Goal: Task Accomplishment & Management: Use online tool/utility

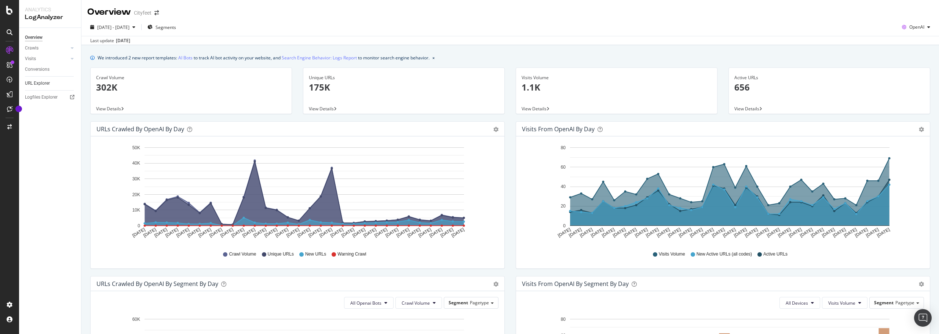
scroll to position [179, 0]
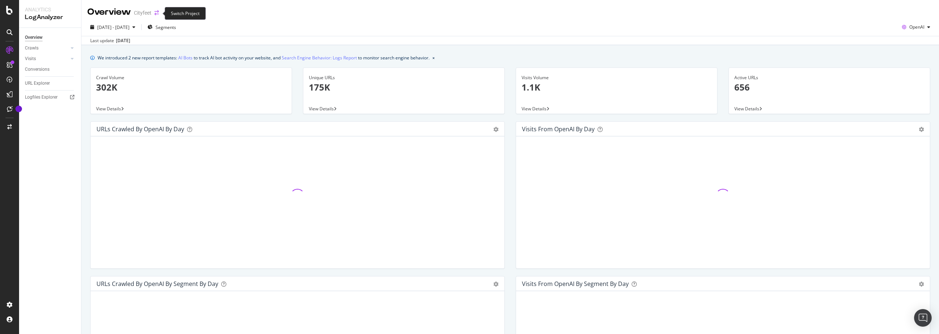
click at [157, 12] on icon "arrow-right-arrow-left" at bounding box center [156, 12] width 4 height 5
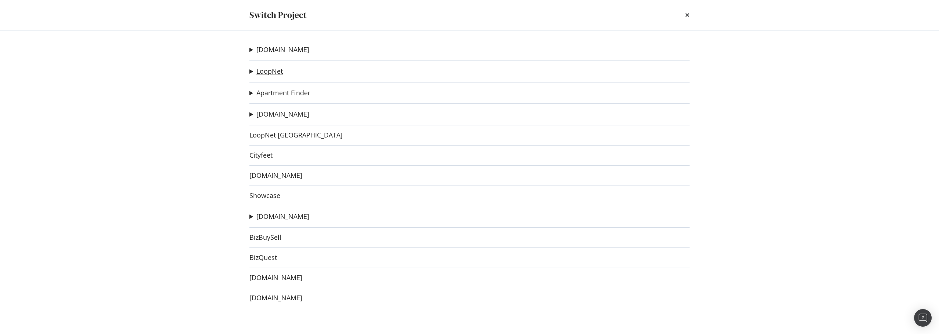
click at [271, 74] on link "LoopNet" at bounding box center [269, 71] width 26 height 8
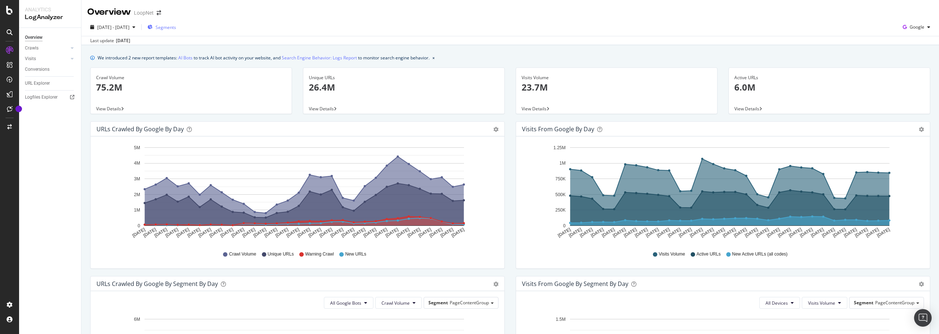
click at [176, 27] on span "Segments" at bounding box center [165, 27] width 21 height 6
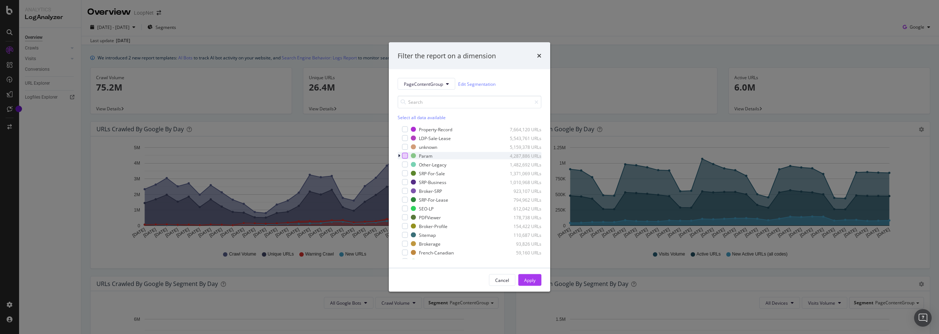
click at [404, 155] on div "modal" at bounding box center [405, 156] width 6 height 6
click at [531, 276] on div "Apply" at bounding box center [529, 280] width 11 height 11
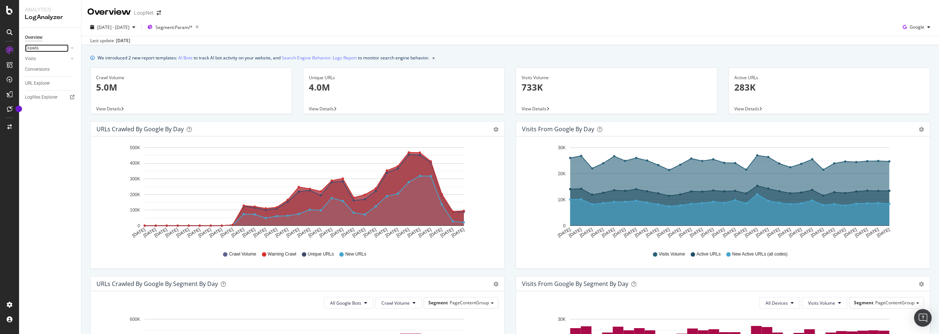
click at [45, 50] on link "Crawls" at bounding box center [47, 48] width 44 height 8
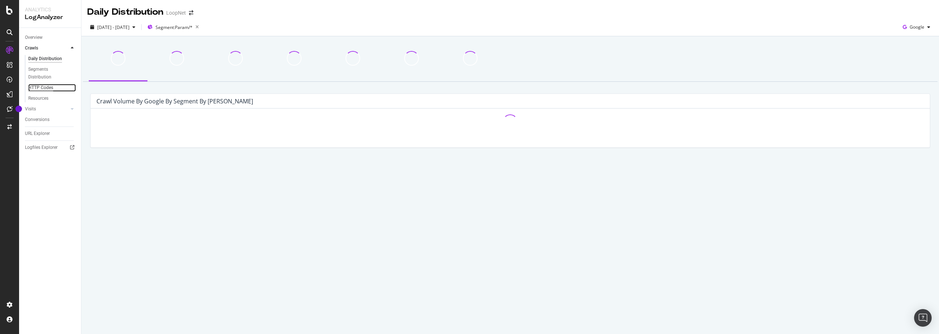
click at [43, 89] on div "HTTP Codes" at bounding box center [40, 88] width 25 height 8
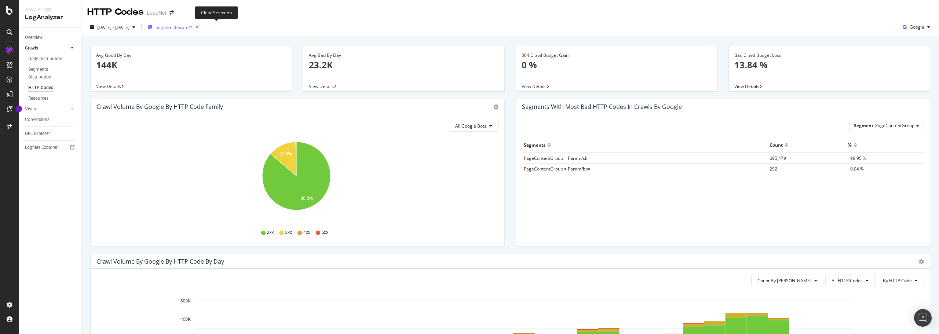
click at [202, 24] on icon "button" at bounding box center [197, 27] width 9 height 10
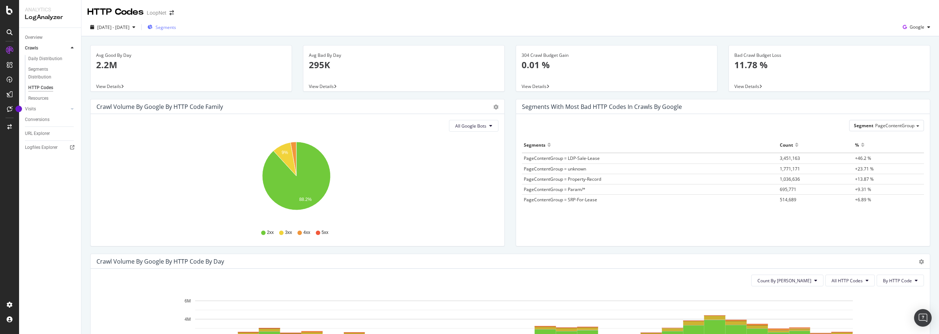
click at [176, 29] on span "Segments" at bounding box center [165, 27] width 21 height 6
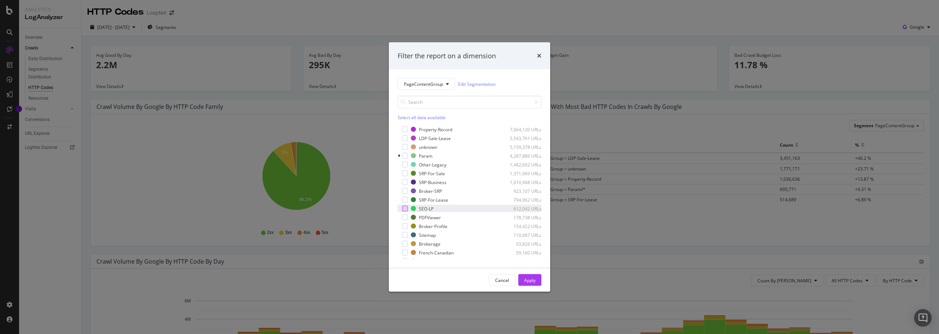
click at [407, 208] on div "modal" at bounding box center [405, 209] width 6 height 6
click at [532, 278] on div "Apply" at bounding box center [529, 280] width 11 height 6
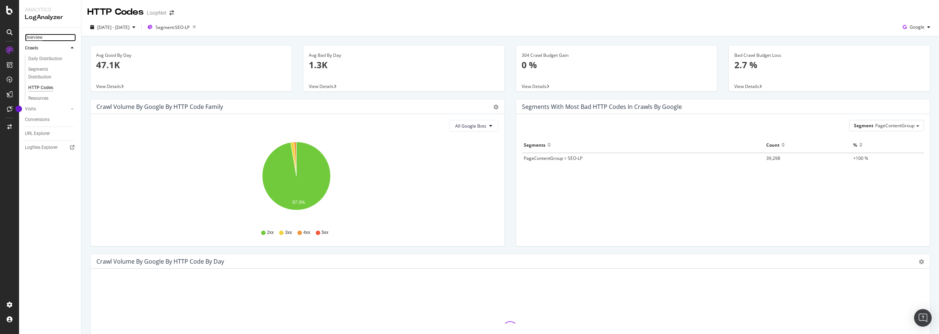
click at [35, 38] on div "Overview" at bounding box center [34, 38] width 18 height 8
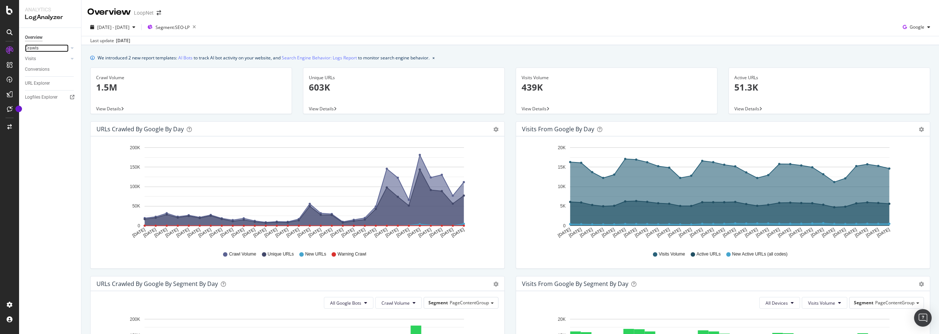
click at [51, 46] on link "Crawls" at bounding box center [47, 48] width 44 height 8
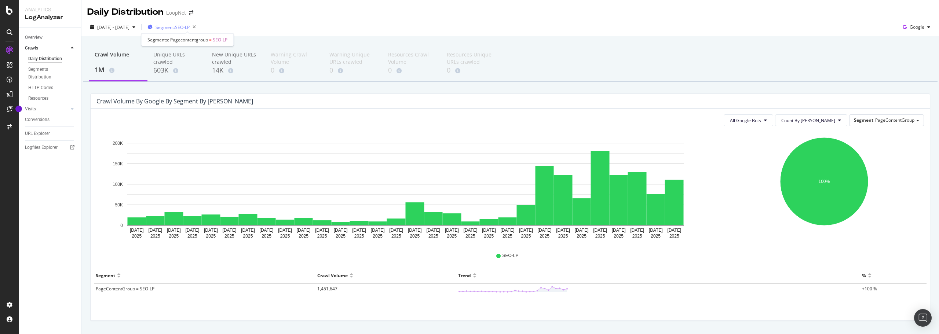
click at [181, 26] on span "Segment: SEO-LP" at bounding box center [172, 27] width 34 height 6
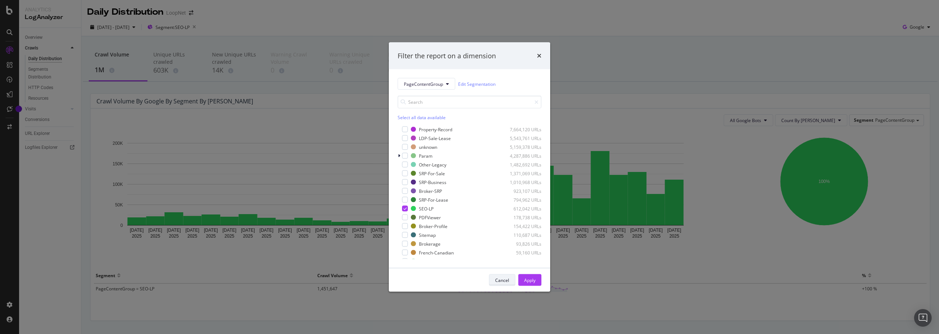
click at [499, 279] on div "Cancel" at bounding box center [502, 280] width 14 height 6
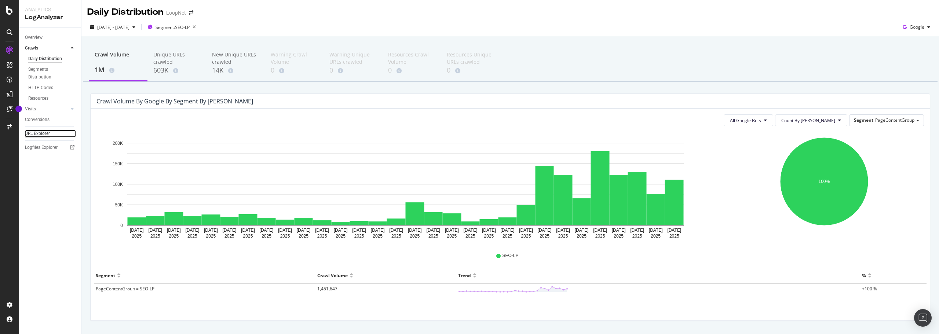
click at [41, 132] on div "URL Explorer" at bounding box center [37, 134] width 25 height 8
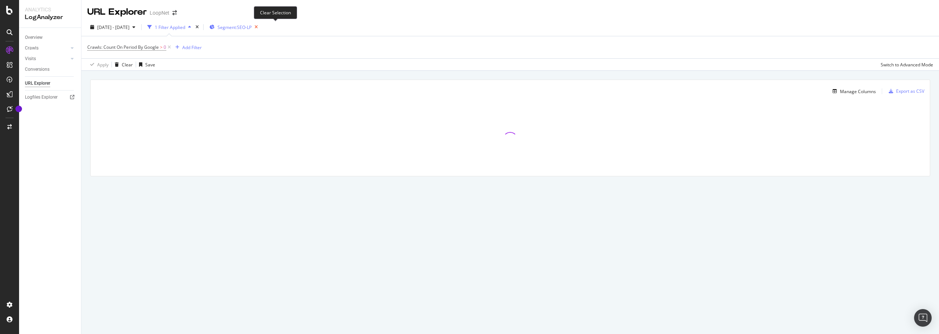
click at [261, 26] on icon "button" at bounding box center [256, 27] width 9 height 10
click at [169, 46] on icon at bounding box center [169, 47] width 6 height 7
click at [102, 44] on div "Add Filter" at bounding box center [106, 47] width 19 height 6
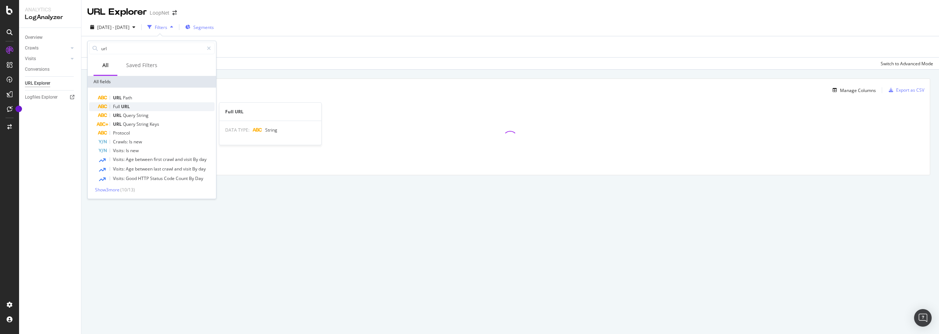
type input "url"
click at [143, 107] on div "Full URL" at bounding box center [156, 106] width 117 height 9
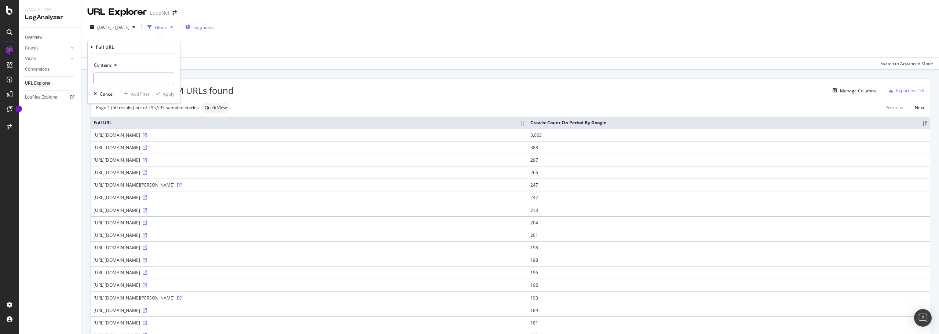
click at [124, 79] on input "text" at bounding box center [134, 79] width 80 height 12
type input "/triplexes/"
click at [169, 95] on div "Apply" at bounding box center [168, 94] width 11 height 6
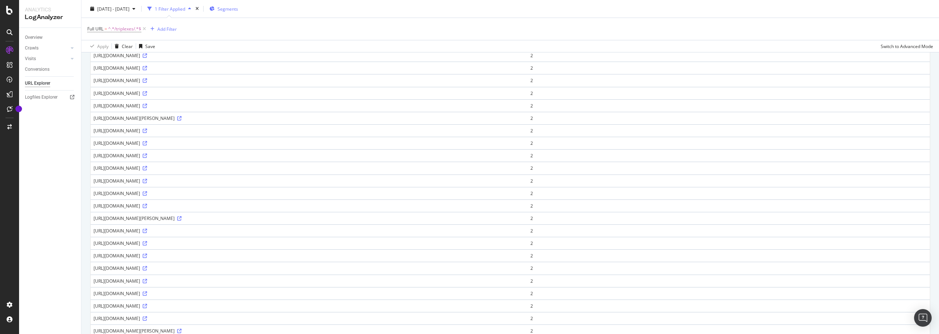
scroll to position [462, 0]
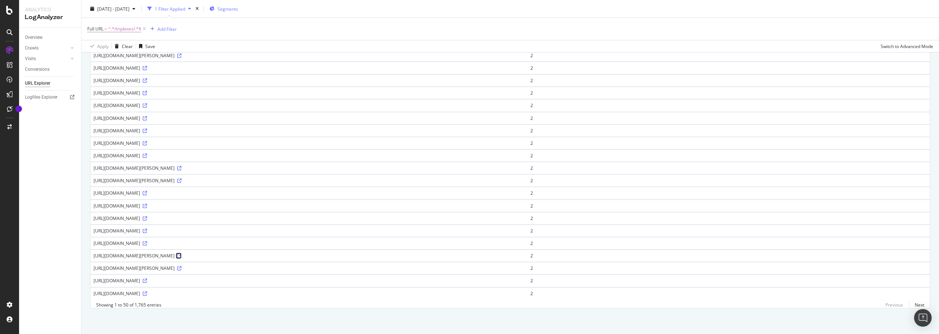
click at [182, 254] on icon at bounding box center [179, 256] width 4 height 4
click at [912, 306] on link "Next" at bounding box center [916, 305] width 15 height 11
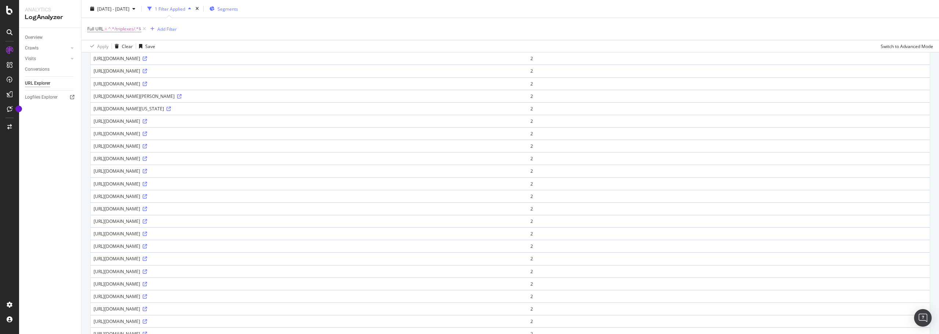
scroll to position [403, 0]
click at [147, 231] on icon at bounding box center [145, 233] width 4 height 4
click at [135, 30] on span "^.*/triplexes/.*$" at bounding box center [124, 29] width 33 height 10
click at [111, 60] on input "/triplexes/" at bounding box center [128, 60] width 69 height 12
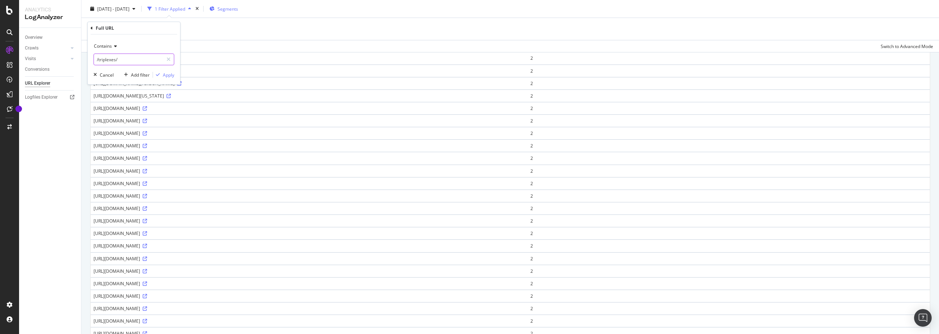
click at [105, 59] on input "/triplexes/" at bounding box center [128, 60] width 69 height 12
type input "/duplexes/"
click at [165, 77] on div "Apply" at bounding box center [168, 75] width 11 height 6
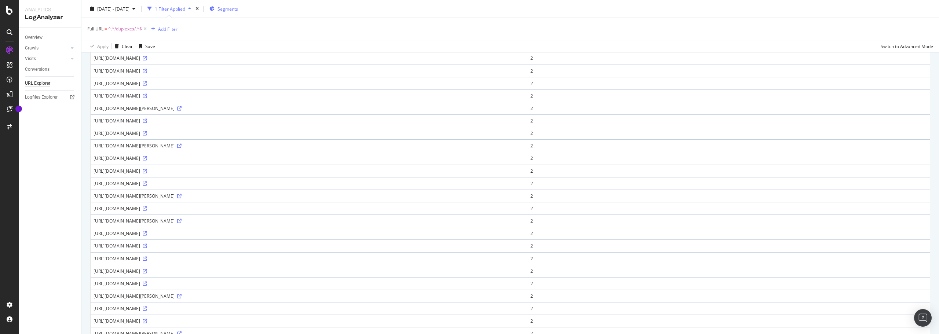
scroll to position [440, 0]
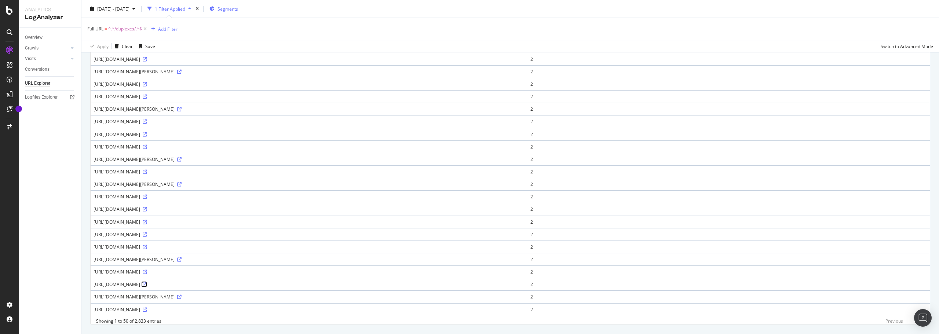
click at [147, 283] on icon at bounding box center [145, 284] width 4 height 4
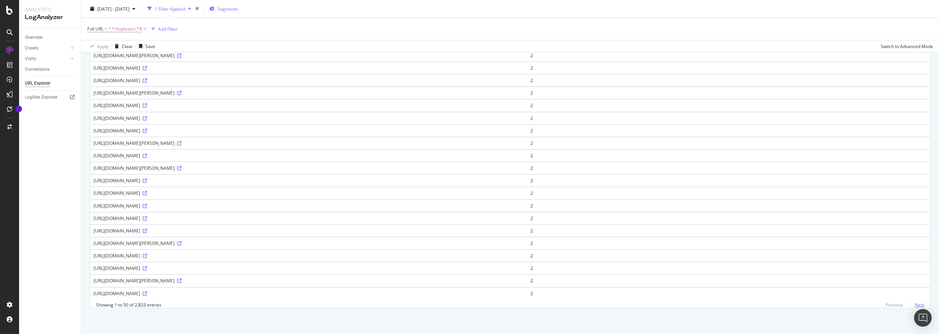
click at [915, 302] on link "Next" at bounding box center [916, 305] width 15 height 11
click at [915, 305] on link "Next" at bounding box center [916, 305] width 15 height 11
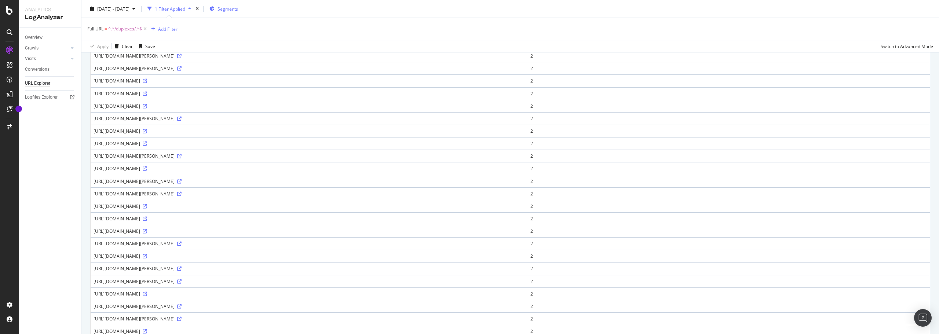
scroll to position [293, 0]
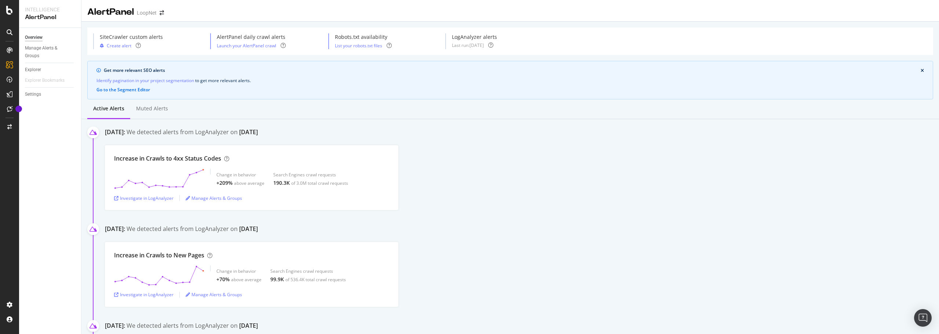
scroll to position [104, 0]
click at [46, 302] on div "Segment Editor" at bounding box center [58, 302] width 70 height 6
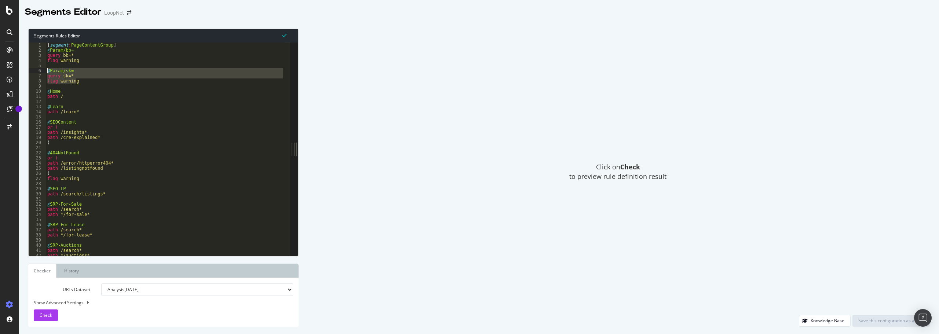
drag, startPoint x: 86, startPoint y: 84, endPoint x: 42, endPoint y: 70, distance: 46.1
click at [42, 70] on div "flag warning 1 2 3 4 5 6 7 8 9 10 11 12 13 14 15 16 17 18 19 20 21 22 23 24 25 …" at bounding box center [159, 149] width 261 height 213
paste textarea "flag warning"
type textarea "flag warning"
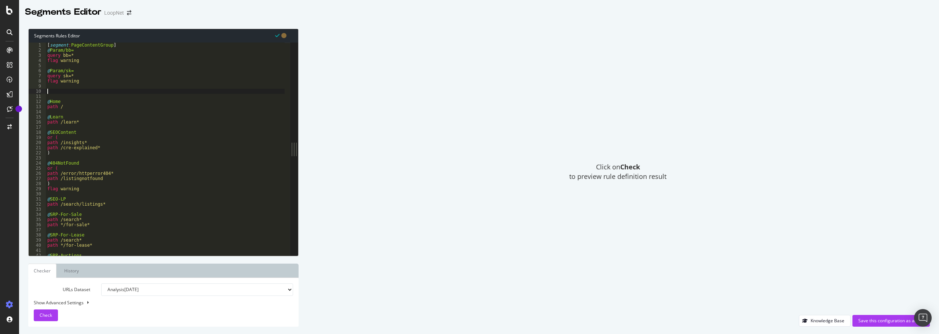
paste textarea "flag warning"
click at [69, 92] on div "[ segment : PageContentGroup ] @ Param/bb= query bb=* flag warning @ Param/sk= …" at bounding box center [165, 154] width 239 height 223
click at [45, 315] on span "Check" at bounding box center [46, 315] width 12 height 6
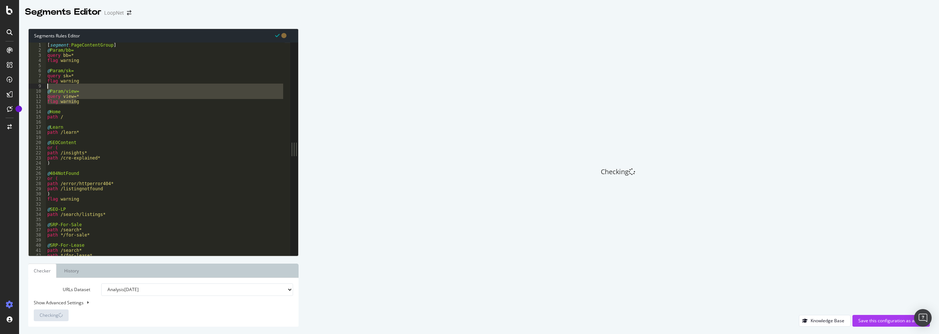
drag, startPoint x: 81, startPoint y: 104, endPoint x: 39, endPoint y: 87, distance: 45.8
click at [39, 87] on div "flag warning 1 2 3 4 5 6 7 8 9 10 11 12 13 14 15 16 17 18 19 20 21 22 23 24 25 …" at bounding box center [159, 149] width 261 height 213
type textarea "@Param/view="
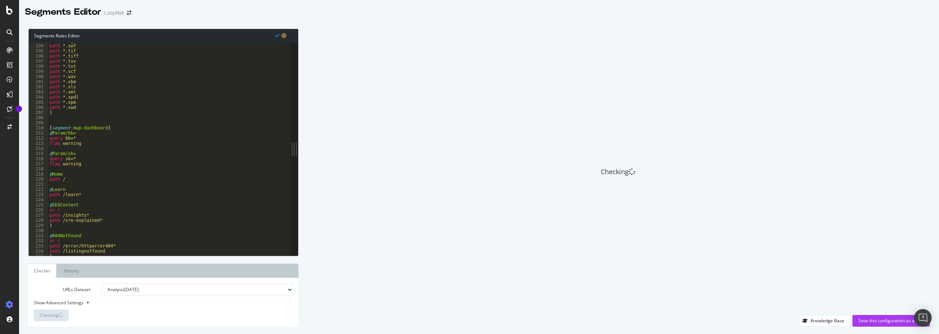
scroll to position [990, 0]
click at [71, 169] on div "path *.rgb path *.swf path *.tif path *.tiff path *.tsv path *.txt path *.vcf p…" at bounding box center [166, 149] width 237 height 223
paste textarea "flag warning"
type textarea "flag warning"
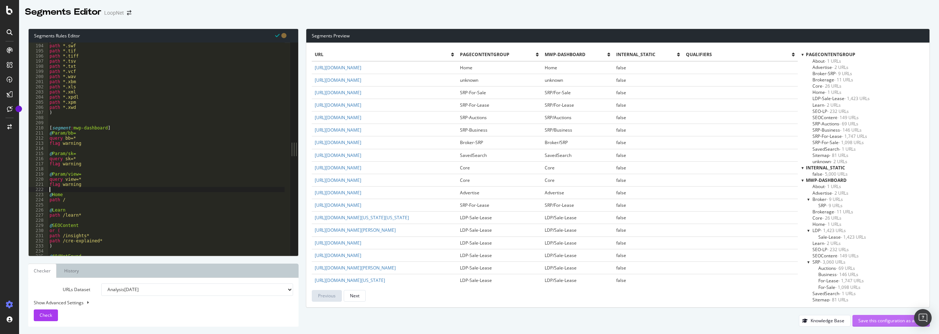
click at [890, 319] on div "Save this configuration as active" at bounding box center [891, 321] width 66 height 6
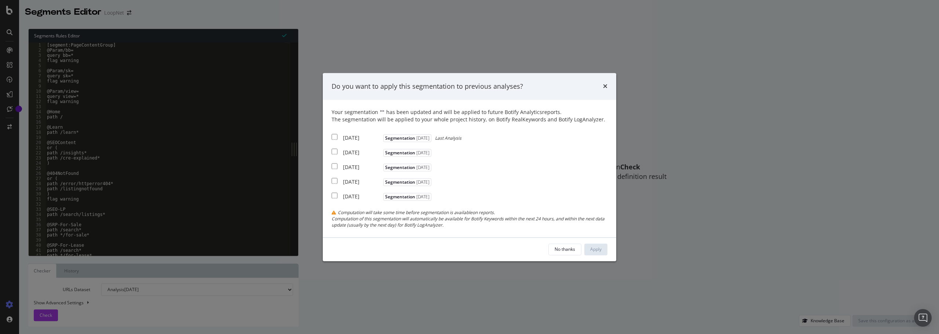
click at [333, 137] on input "modal" at bounding box center [335, 137] width 6 height 6
checkbox input "true"
click at [333, 152] on input "modal" at bounding box center [335, 152] width 6 height 6
checkbox input "true"
click at [334, 167] on input "modal" at bounding box center [335, 167] width 6 height 6
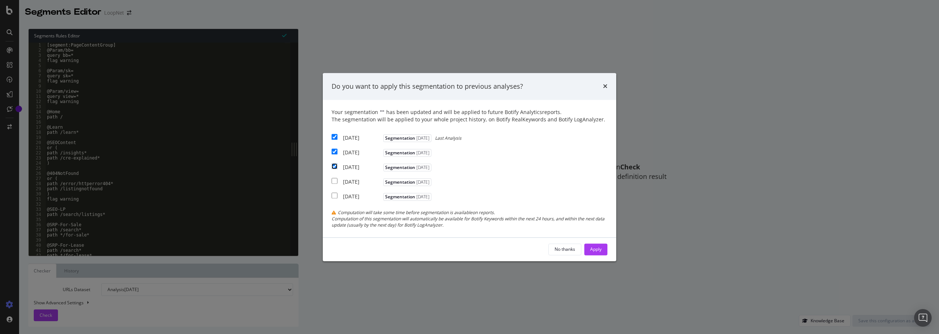
checkbox input "true"
click at [608, 252] on div "No thanks Apply" at bounding box center [469, 249] width 293 height 23
click at [602, 252] on button "Apply" at bounding box center [595, 250] width 23 height 12
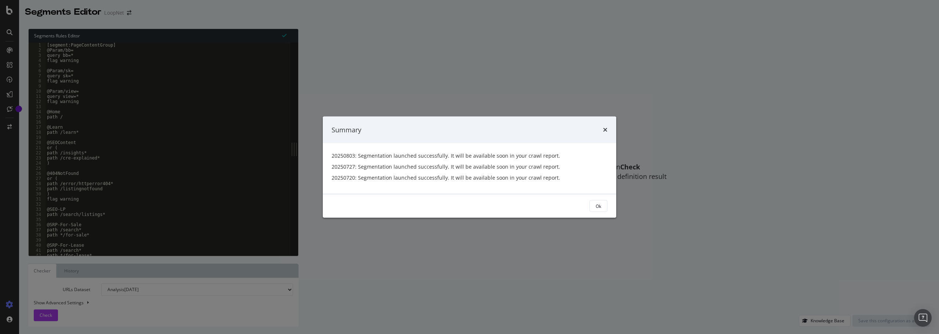
click at [166, 17] on div "Summary 20250803: Segmentation launched successfully. It will be available soon…" at bounding box center [469, 167] width 939 height 334
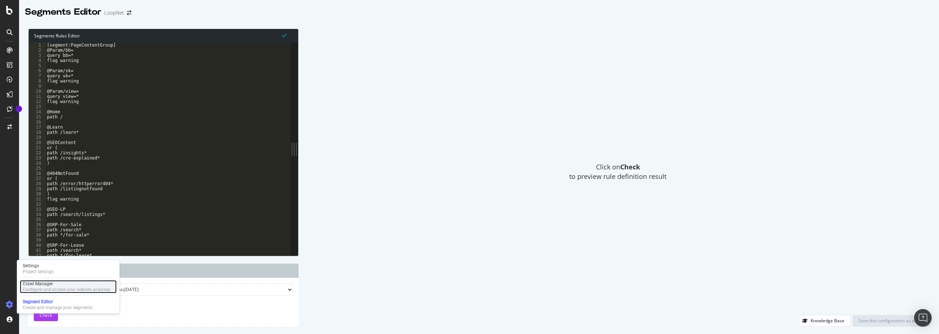
click at [47, 287] on div "Configure and access your website analyses" at bounding box center [67, 290] width 88 height 6
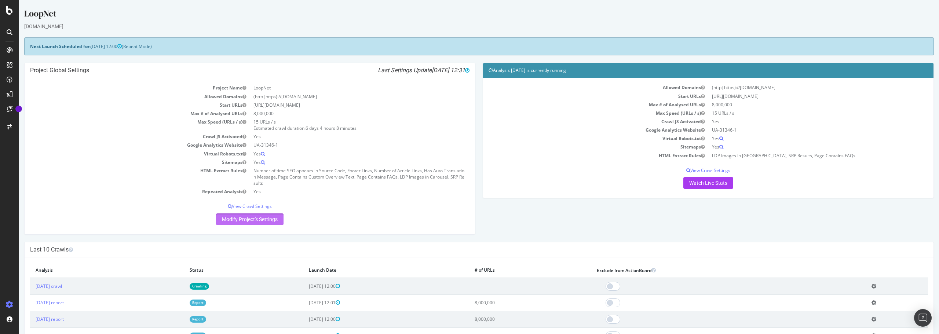
click at [253, 220] on link "Modify Project's Settings" at bounding box center [249, 219] width 67 height 12
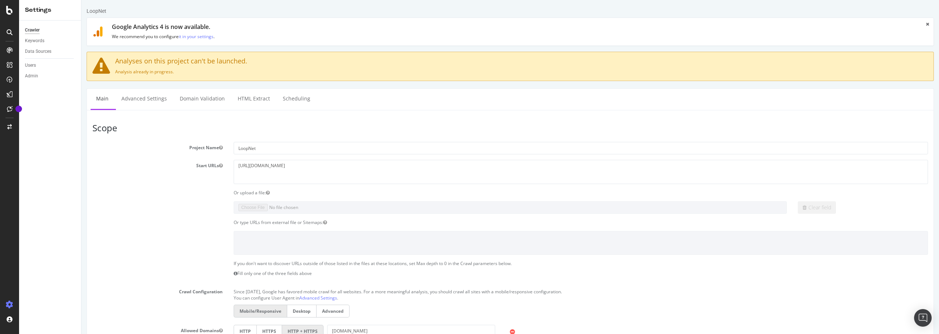
click at [94, 147] on label "Project Name" at bounding box center [157, 146] width 141 height 9
click at [219, 147] on button "Project Name" at bounding box center [221, 147] width 4 height 6
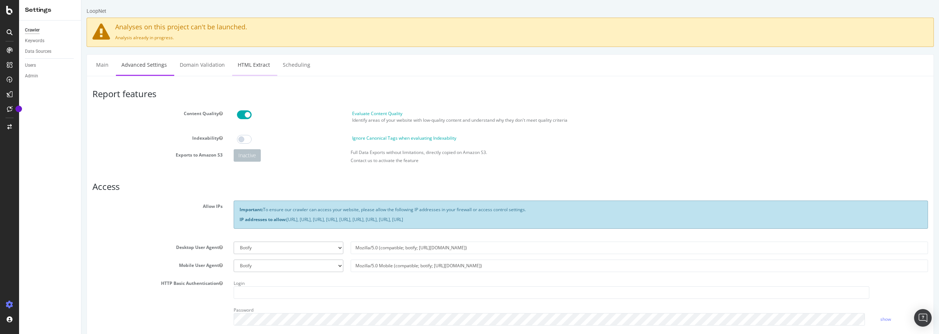
click at [252, 66] on link "HTML Extract" at bounding box center [253, 65] width 43 height 20
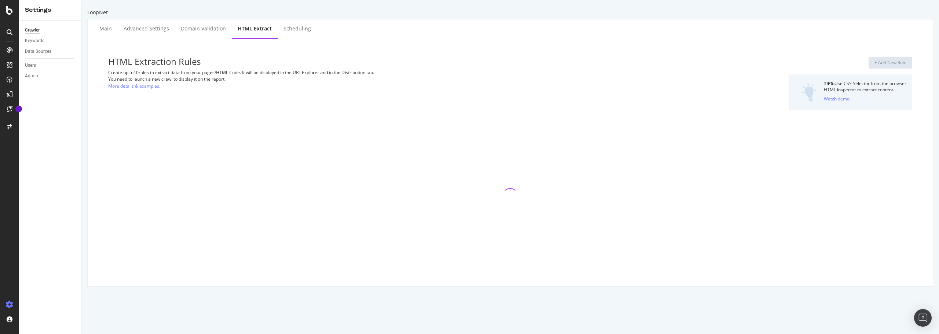
select select "count"
select select "exist"
select select "count"
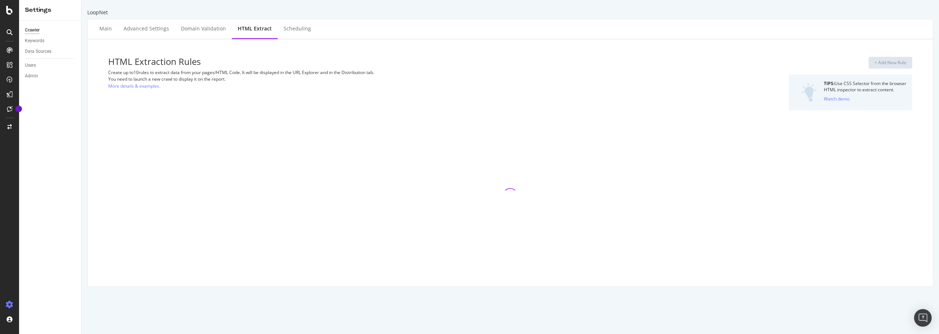
select select "count"
select select "i"
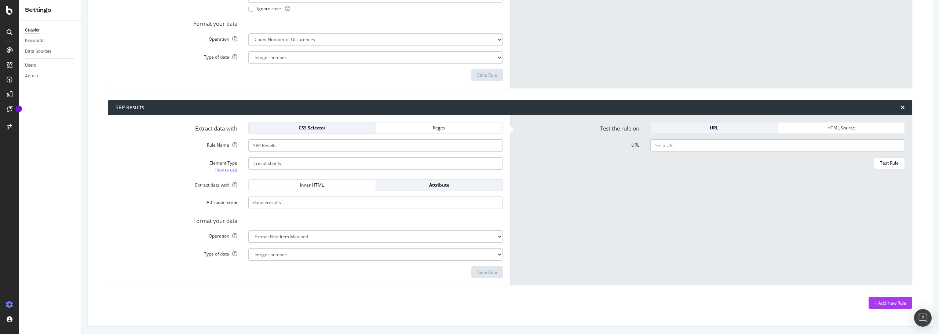
scroll to position [1264, 0]
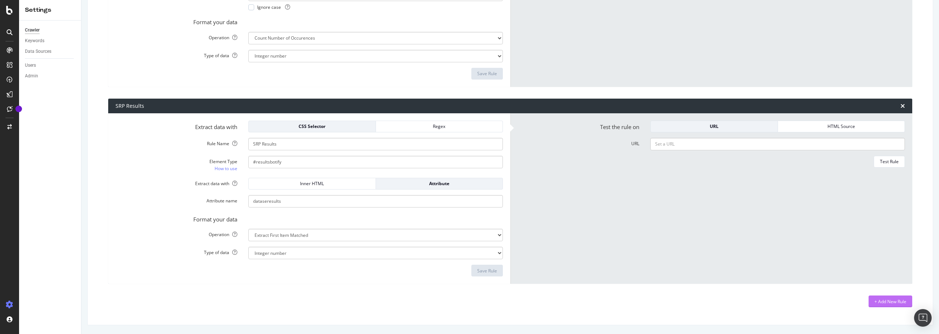
click at [886, 303] on div "+ Add New Rule" at bounding box center [890, 302] width 32 height 6
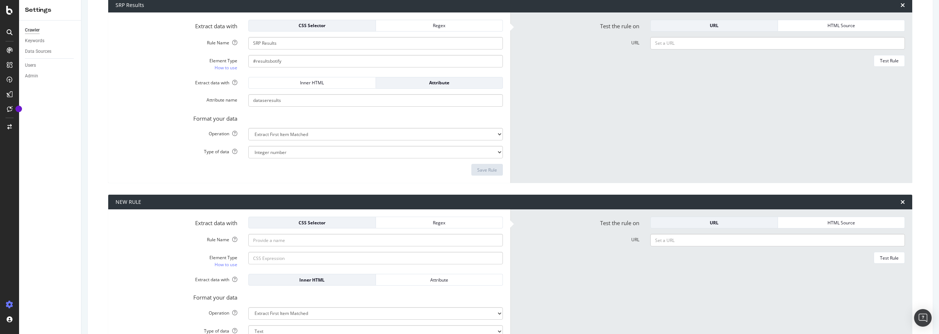
scroll to position [1428, 0]
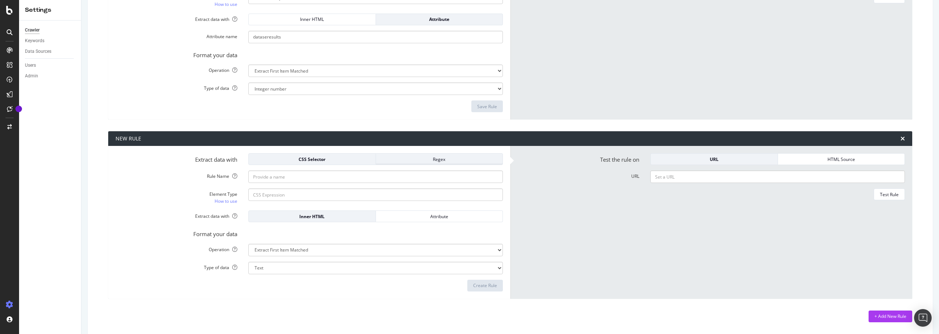
click at [414, 158] on div "Regex" at bounding box center [439, 159] width 115 height 6
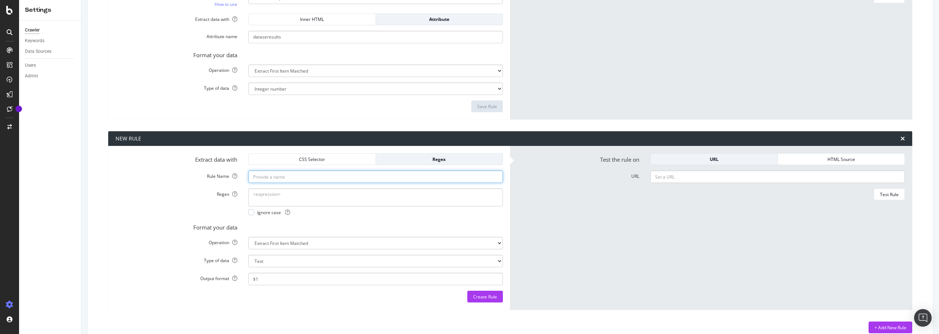
type input "sk="
drag, startPoint x: 271, startPoint y: 177, endPoint x: 228, endPoint y: 176, distance: 43.3
click at [228, 176] on div "Rule Name sk=" at bounding box center [309, 177] width 398 height 12
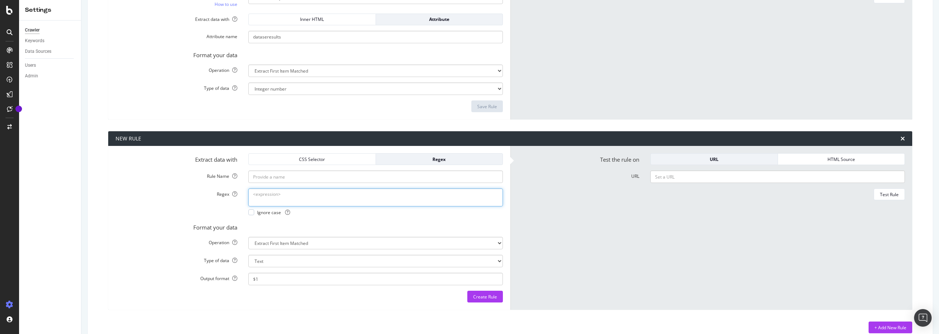
paste textarea "sk="
type textarea "sk="
type input "Has sk in source code"
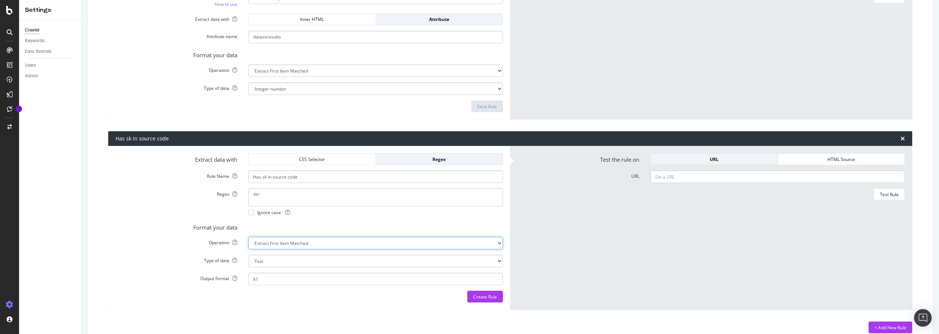
select select "count"
select select "i"
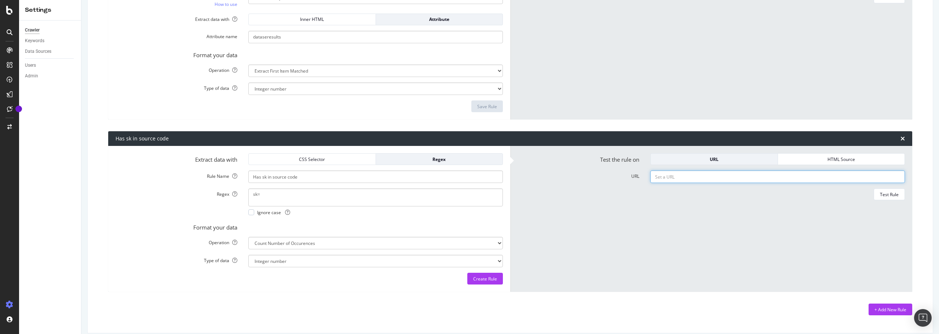
paste input "[URL][DOMAIN_NAME]"
type input "[URL][DOMAIN_NAME]"
click at [885, 193] on div "Test Rule" at bounding box center [889, 194] width 19 height 6
click at [815, 160] on div "HTML Source" at bounding box center [841, 159] width 115 height 6
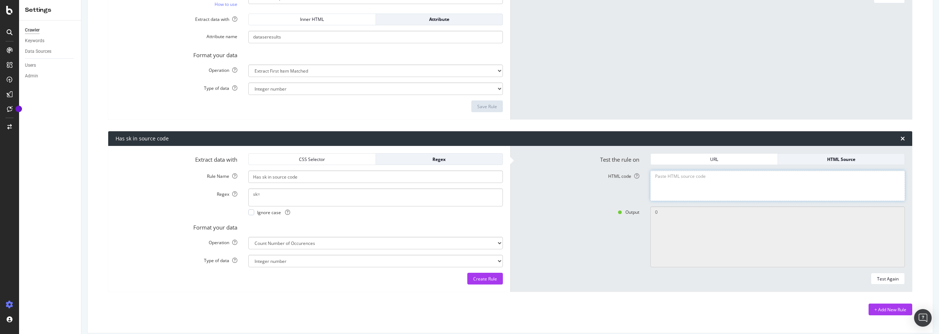
click at [677, 183] on textarea "HTML code" at bounding box center [777, 186] width 255 height 30
paste textarea "[URL][DOMAIN_NAME]"
type textarea "[URL][DOMAIN_NAME]"
click at [881, 280] on div "Test Again" at bounding box center [888, 279] width 22 height 6
type textarea "1"
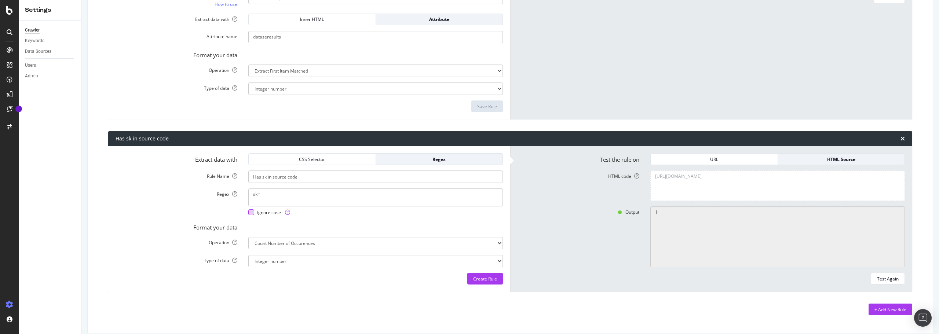
click at [266, 211] on span "Ignore case" at bounding box center [273, 212] width 33 height 6
click at [150, 254] on form "Extract data with CSS Selector Regex Rule Name Has sk in source code Regex sk= …" at bounding box center [309, 218] width 387 height 131
click at [482, 279] on div "Create Rule" at bounding box center [485, 279] width 24 height 6
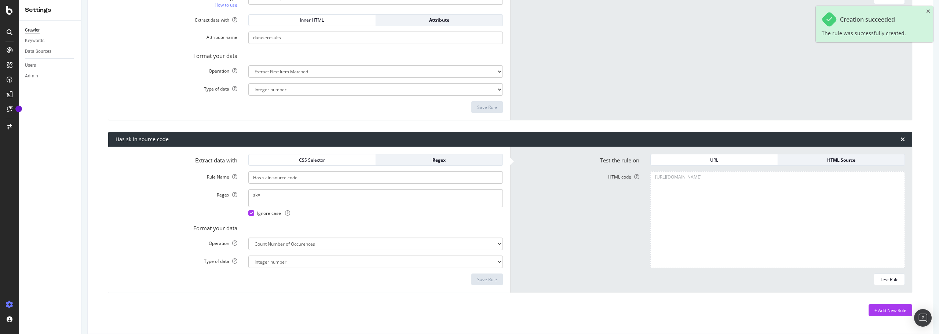
scroll to position [1436, 0]
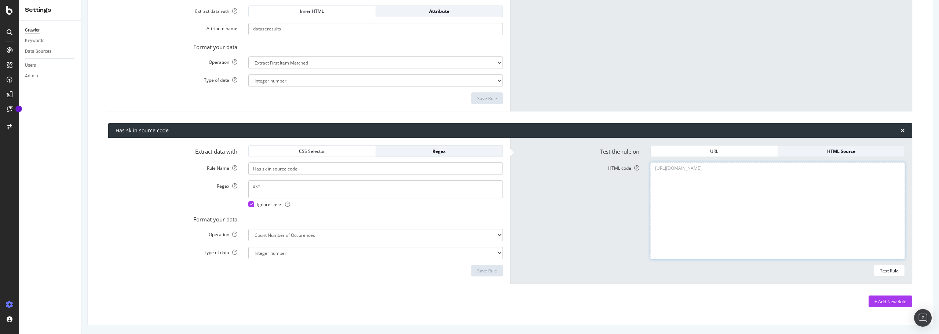
click at [825, 171] on textarea "[URL][DOMAIN_NAME]" at bounding box center [777, 210] width 255 height 97
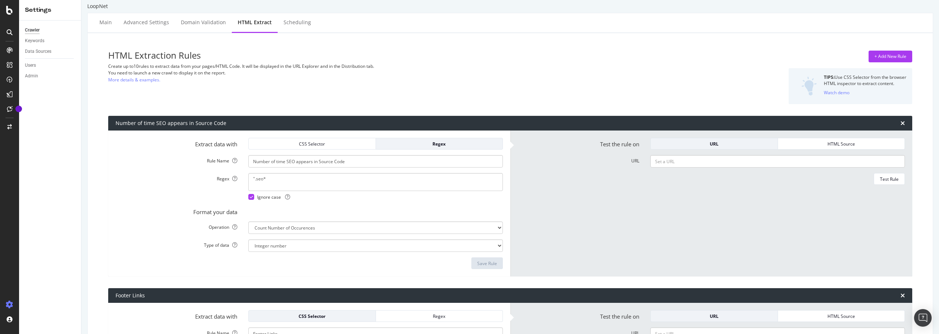
scroll to position [0, 0]
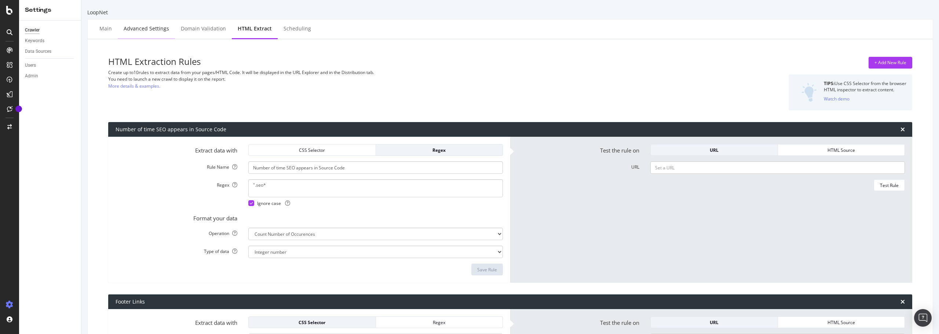
click at [148, 26] on div "Advanced Settings" at bounding box center [146, 28] width 45 height 7
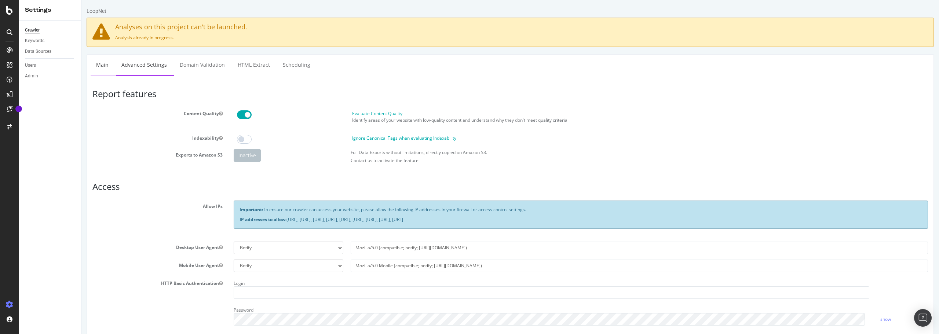
click at [100, 62] on link "Main" at bounding box center [102, 65] width 23 height 20
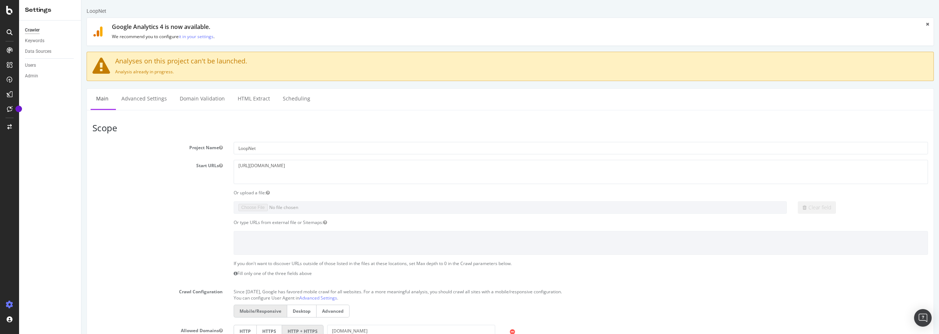
drag, startPoint x: 166, startPoint y: 280, endPoint x: 166, endPoint y: 185, distance: 95.0
